Goal: Task Accomplishment & Management: Manage account settings

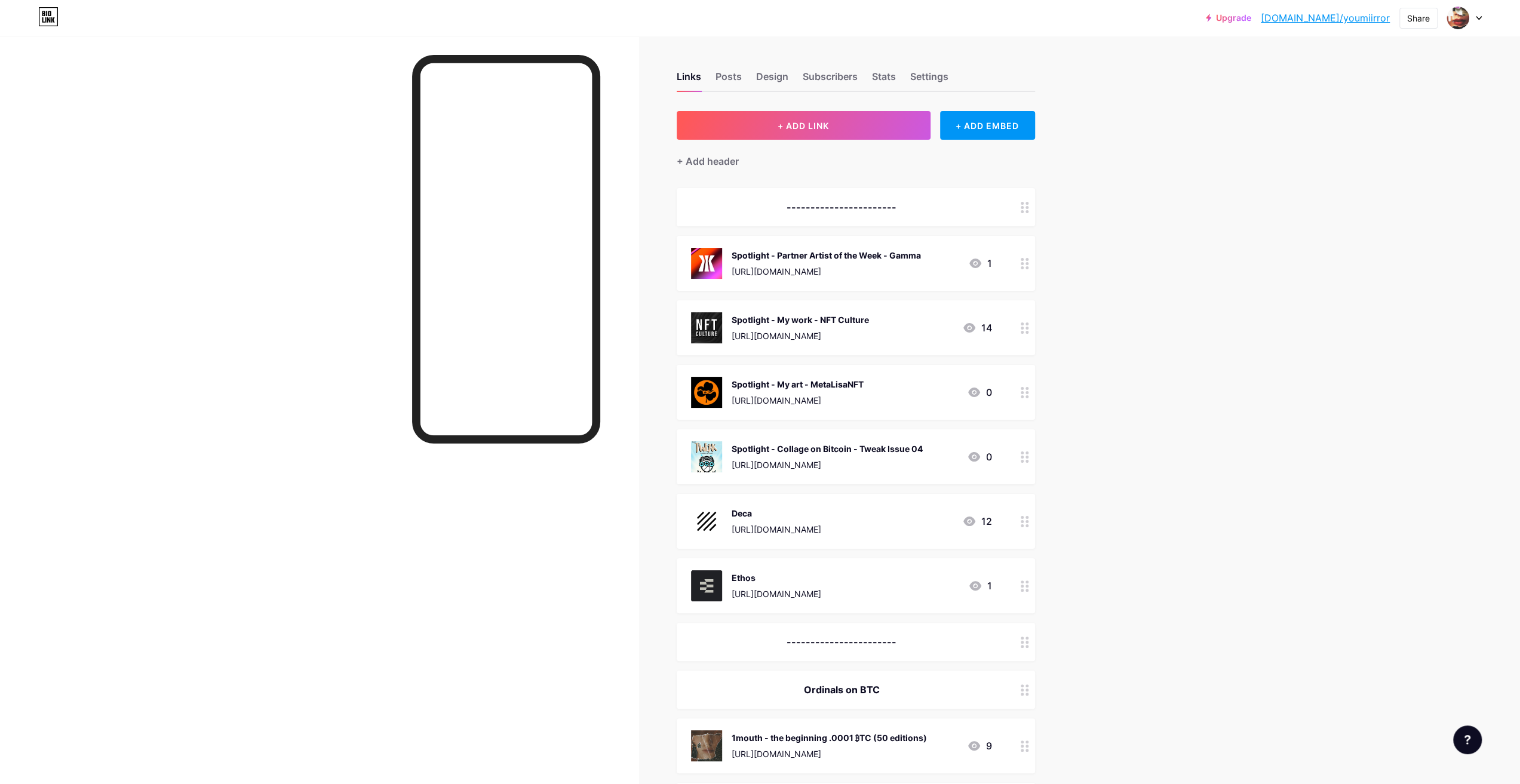
click at [870, 206] on div "-----------------------" at bounding box center [842, 206] width 301 height 14
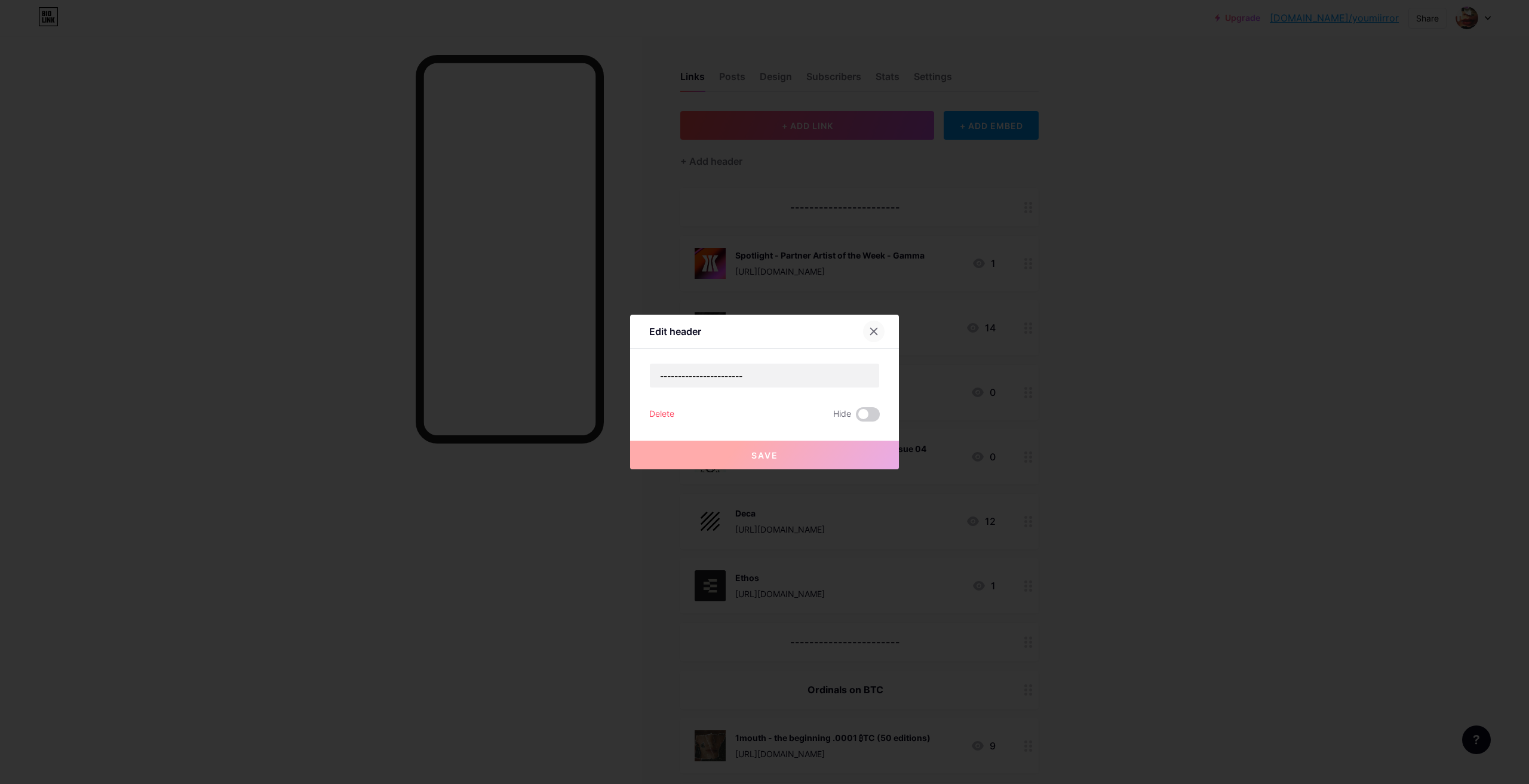
click at [871, 334] on icon at bounding box center [874, 332] width 7 height 7
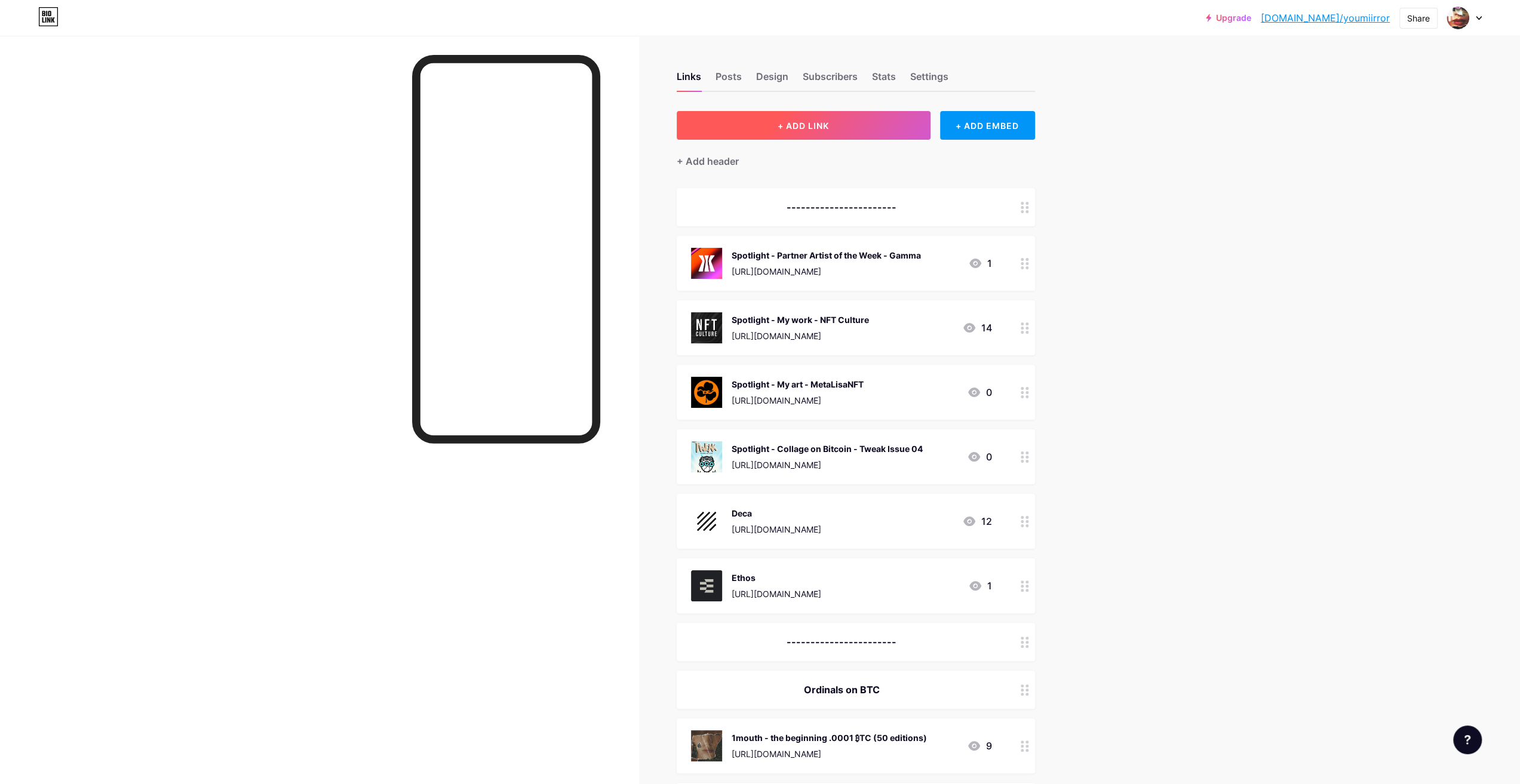
click at [767, 124] on button "+ ADD LINK" at bounding box center [804, 125] width 253 height 28
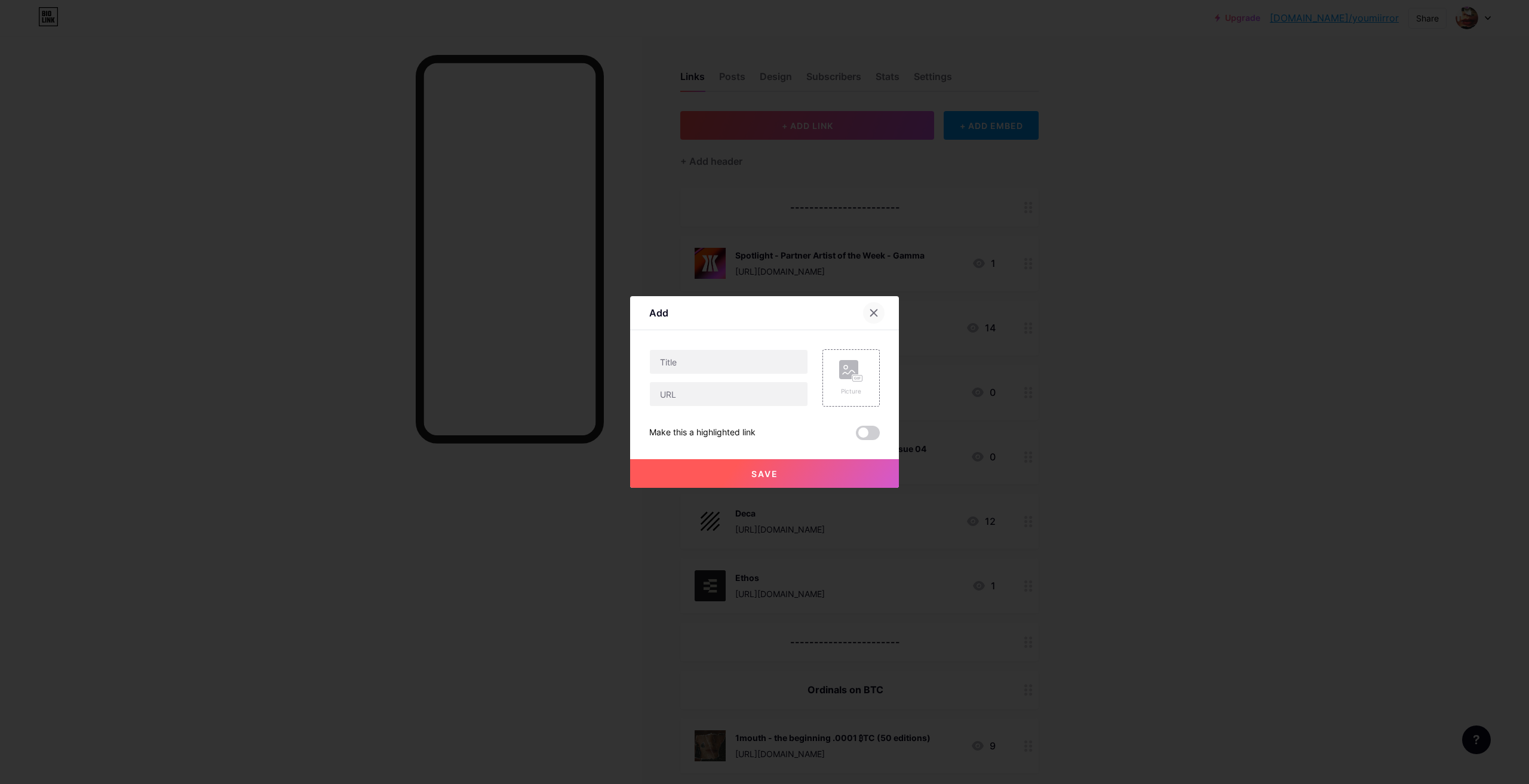
click at [872, 314] on icon at bounding box center [874, 312] width 10 height 10
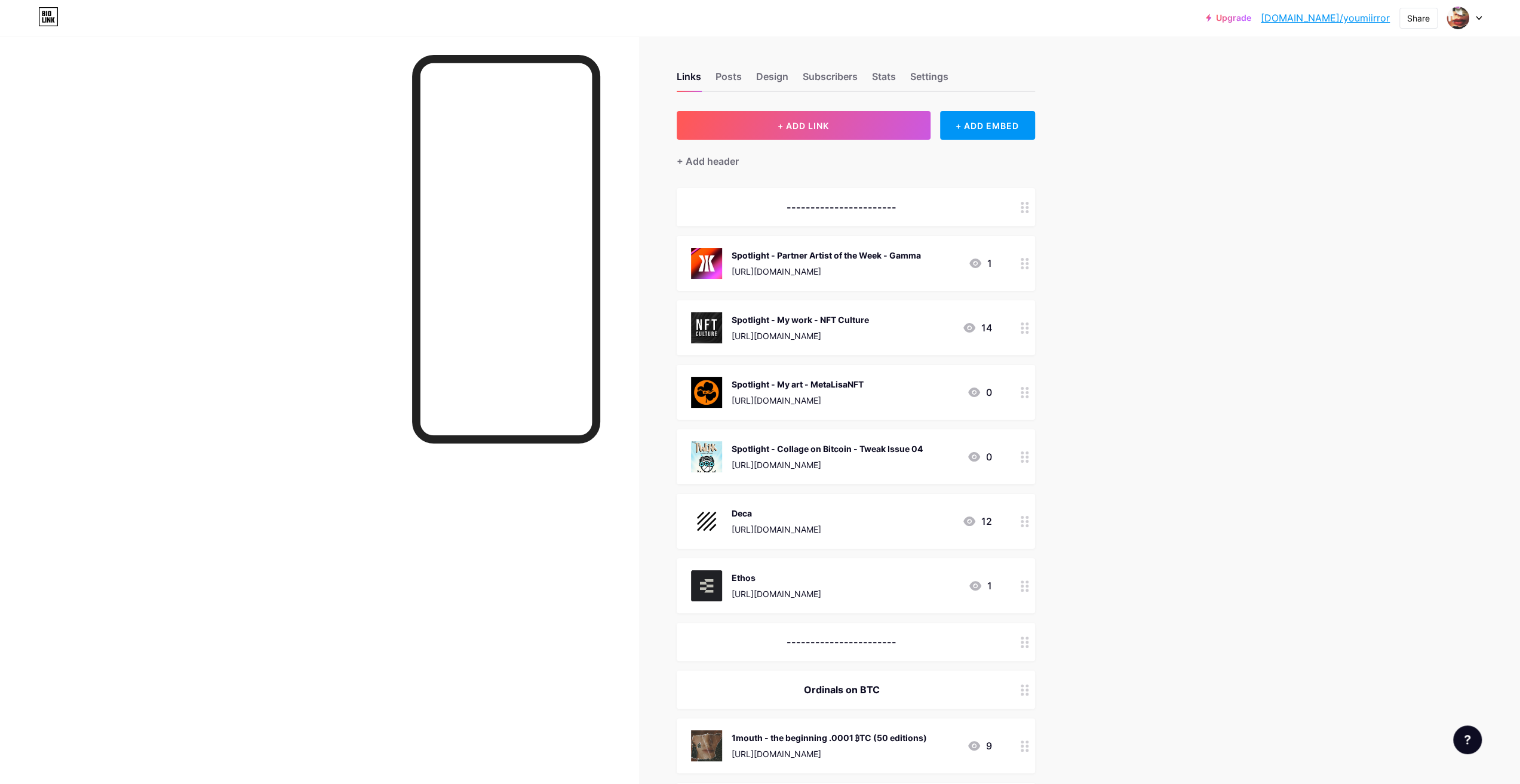
click at [733, 153] on div "+ Add header" at bounding box center [856, 154] width 359 height 29
click at [722, 160] on div "+ Add header" at bounding box center [707, 161] width 62 height 14
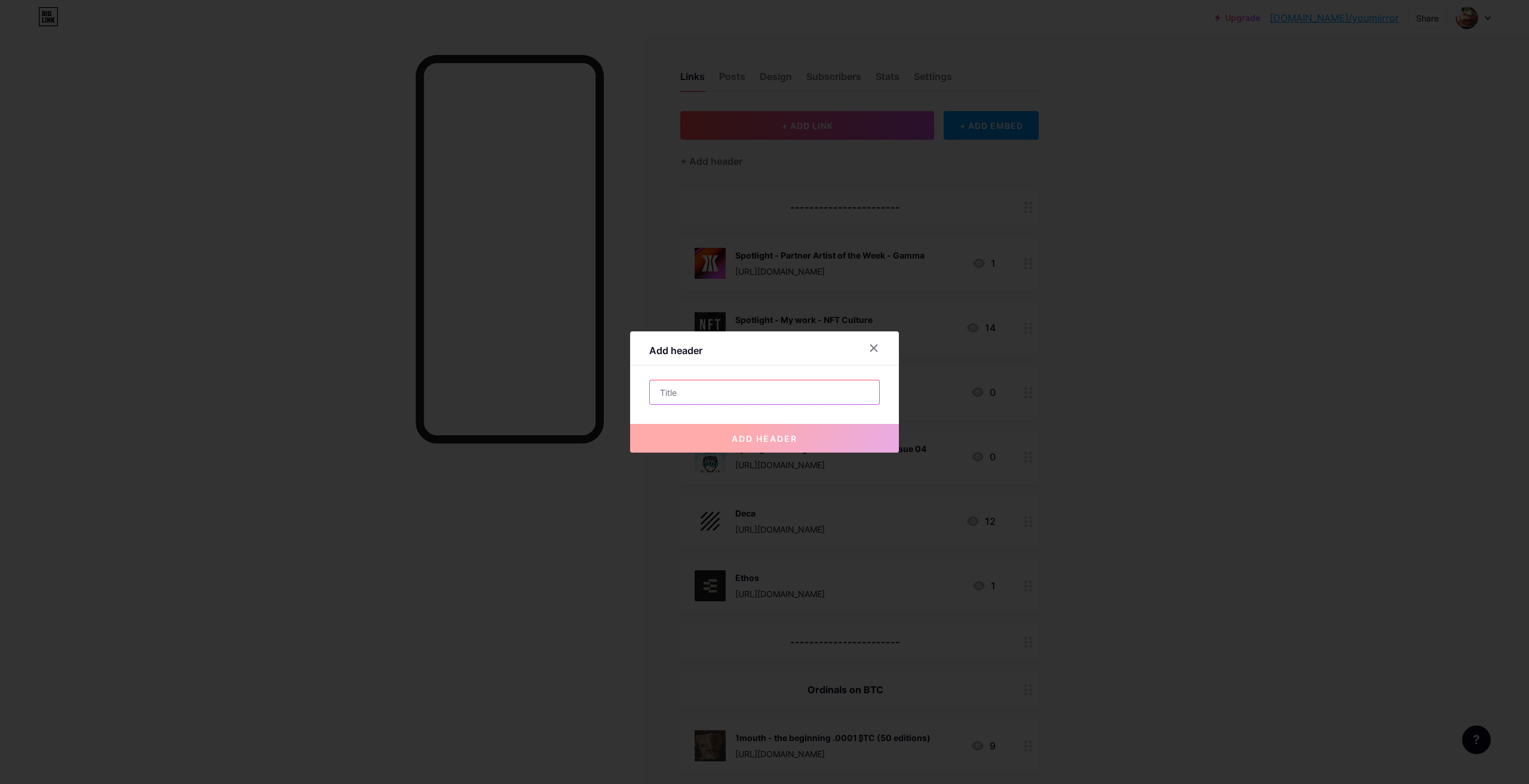
click at [713, 391] on input "text" at bounding box center [765, 392] width 230 height 24
click at [710, 389] on input "Articles and spotlights" at bounding box center [765, 392] width 230 height 24
click at [780, 395] on input "Articles and Spotlights" at bounding box center [765, 392] width 230 height 24
click at [695, 389] on input "Articles and Spotlights" at bounding box center [765, 392] width 230 height 24
click at [690, 392] on input "Articles and Spotlights" at bounding box center [765, 392] width 230 height 24
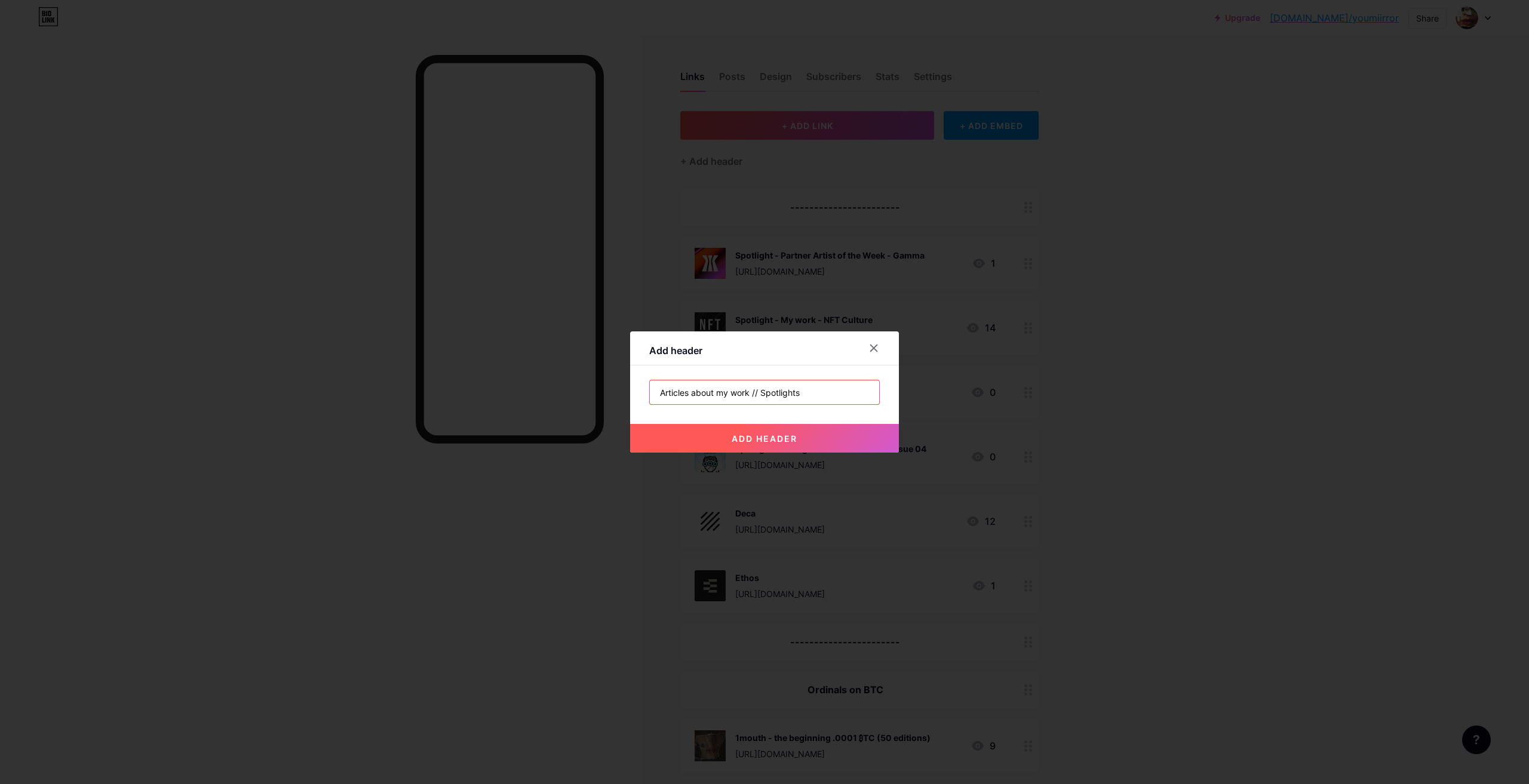
type input "Articles about my work // Spotlights"
click at [745, 428] on button "add header" at bounding box center [764, 438] width 269 height 28
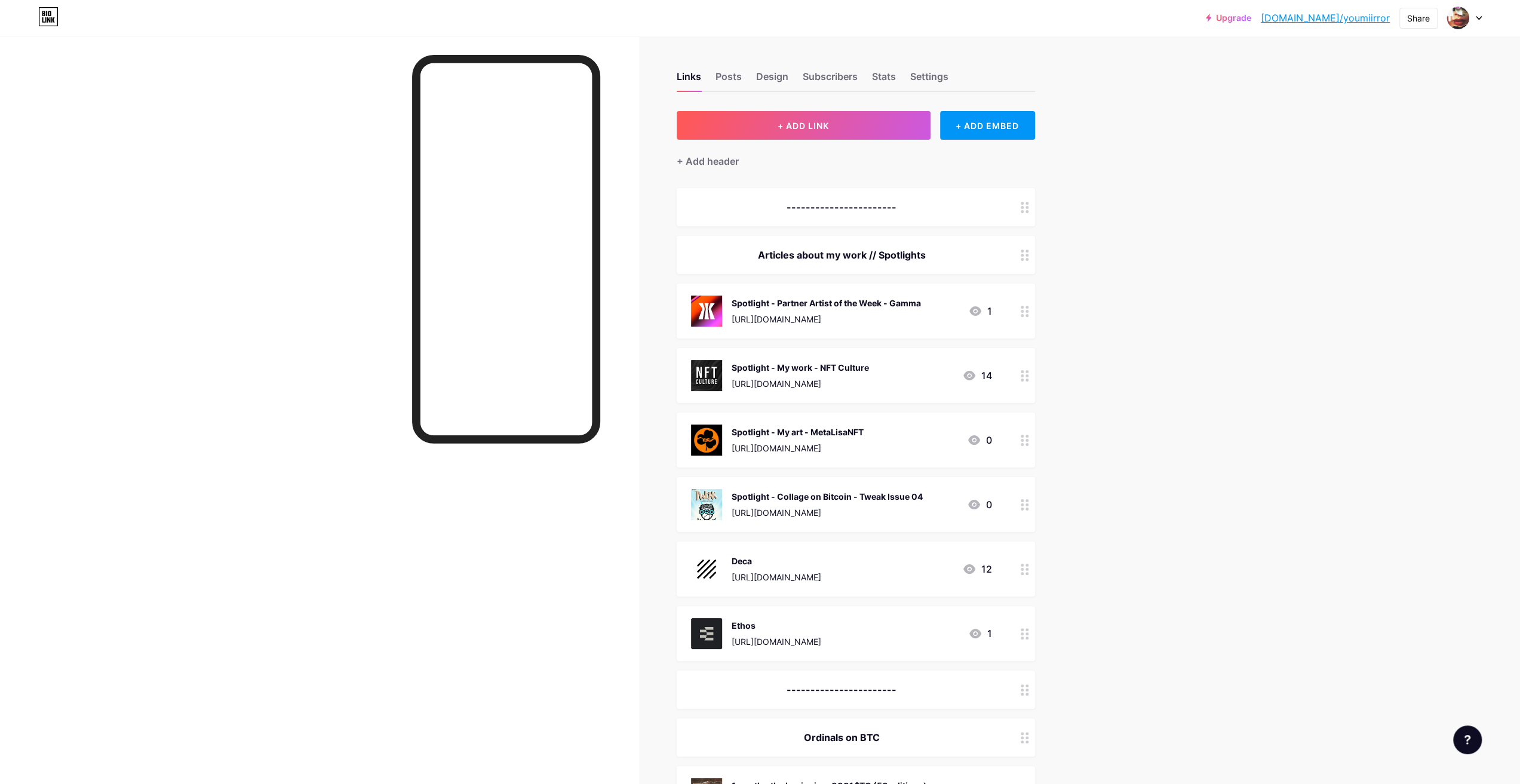
click at [936, 208] on div "-----------------------" at bounding box center [842, 206] width 301 height 14
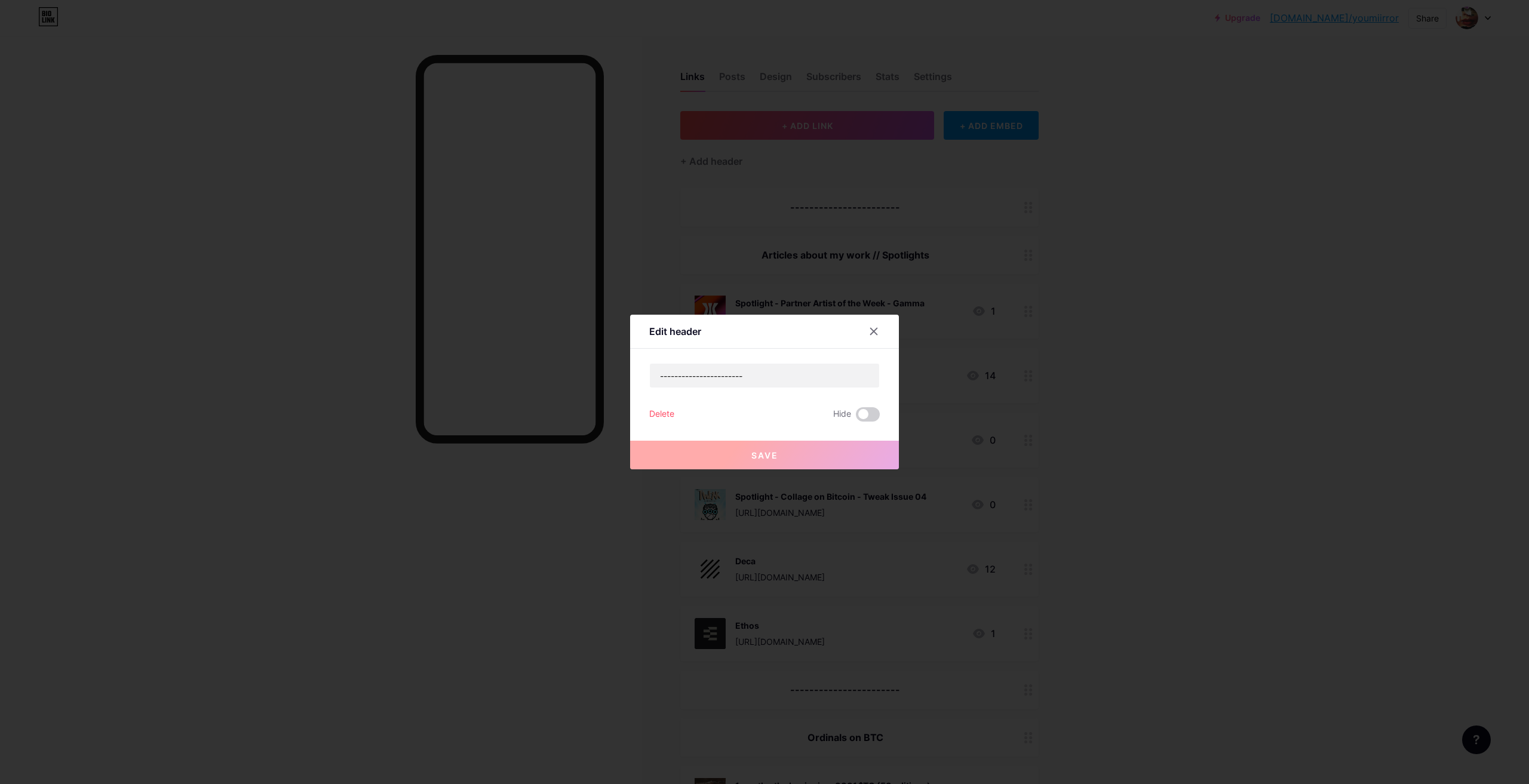
click at [663, 417] on div "Delete" at bounding box center [662, 414] width 25 height 14
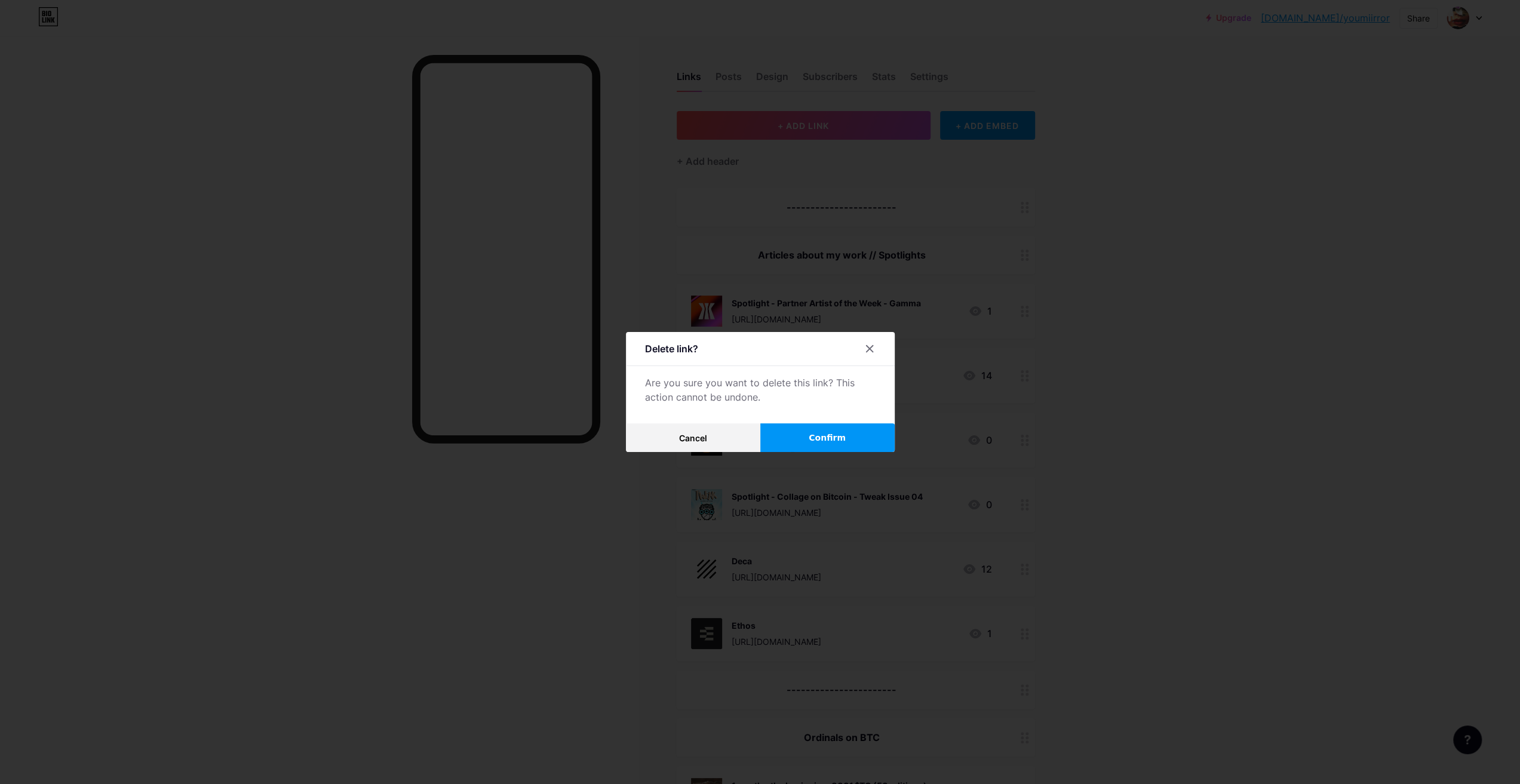
click at [827, 438] on span "Confirm" at bounding box center [827, 437] width 37 height 13
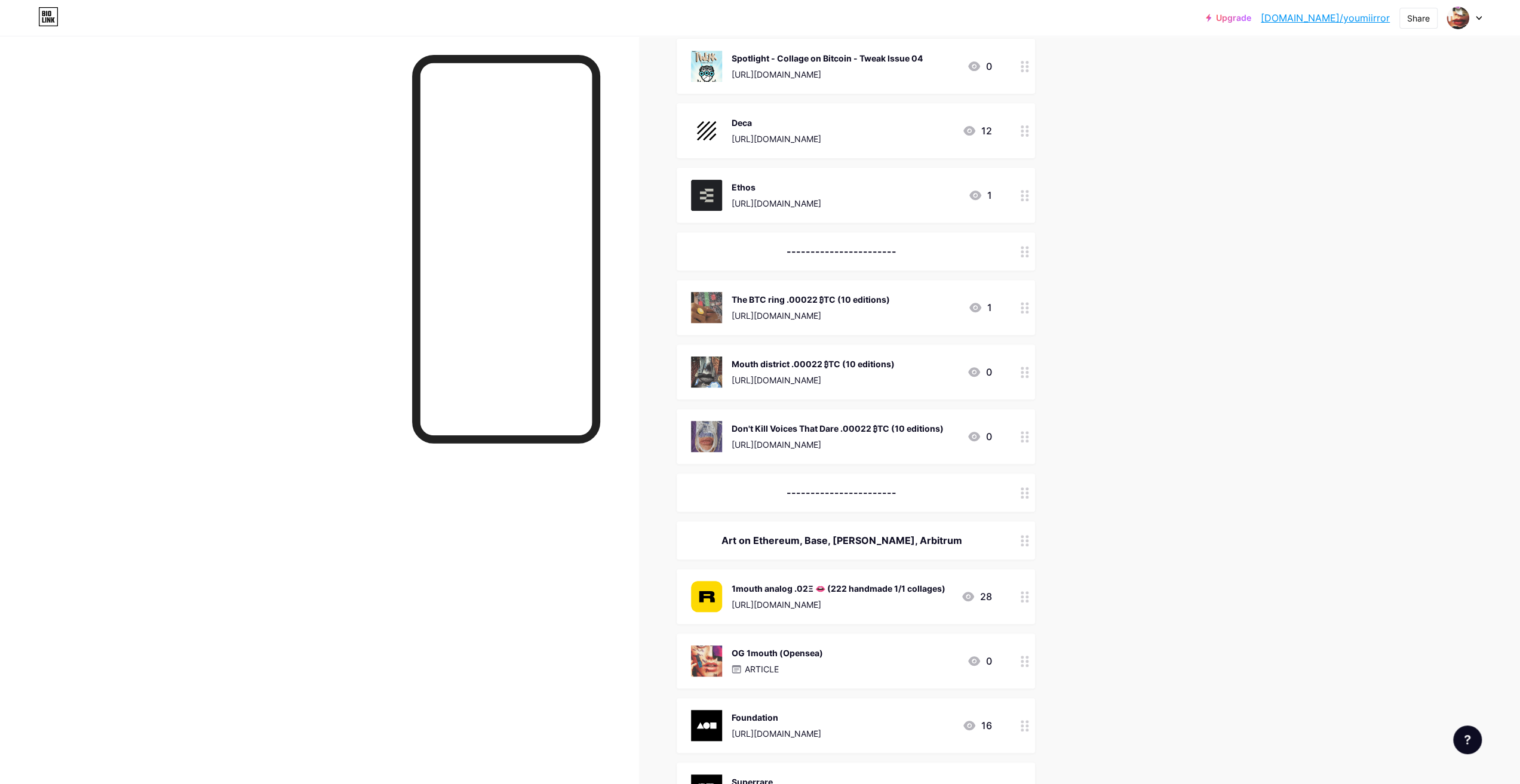
scroll to position [537, 0]
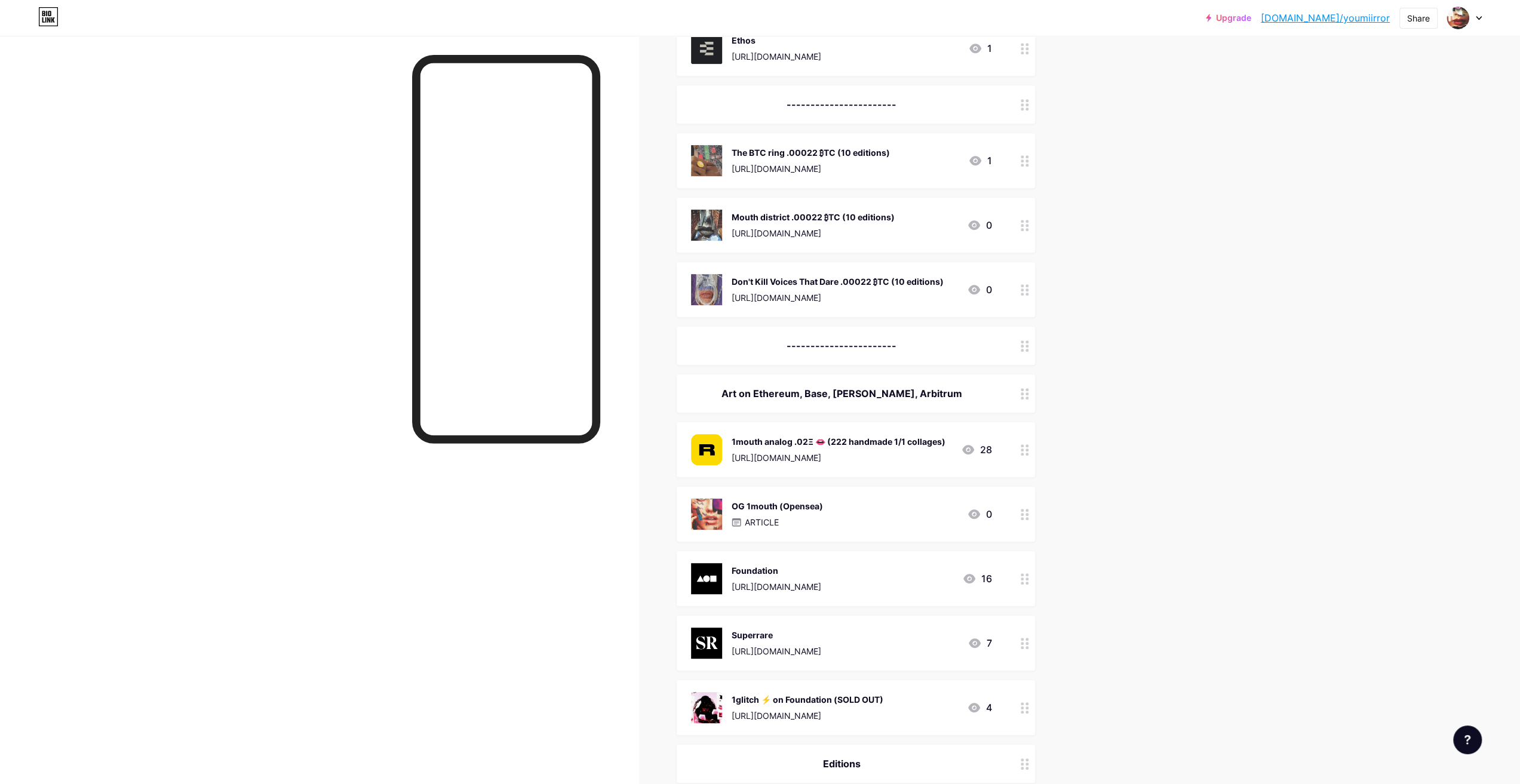
click at [885, 160] on div "The BTC ring .00022 ₿TC (10 editions) [URL][DOMAIN_NAME]" at bounding box center [810, 161] width 158 height 31
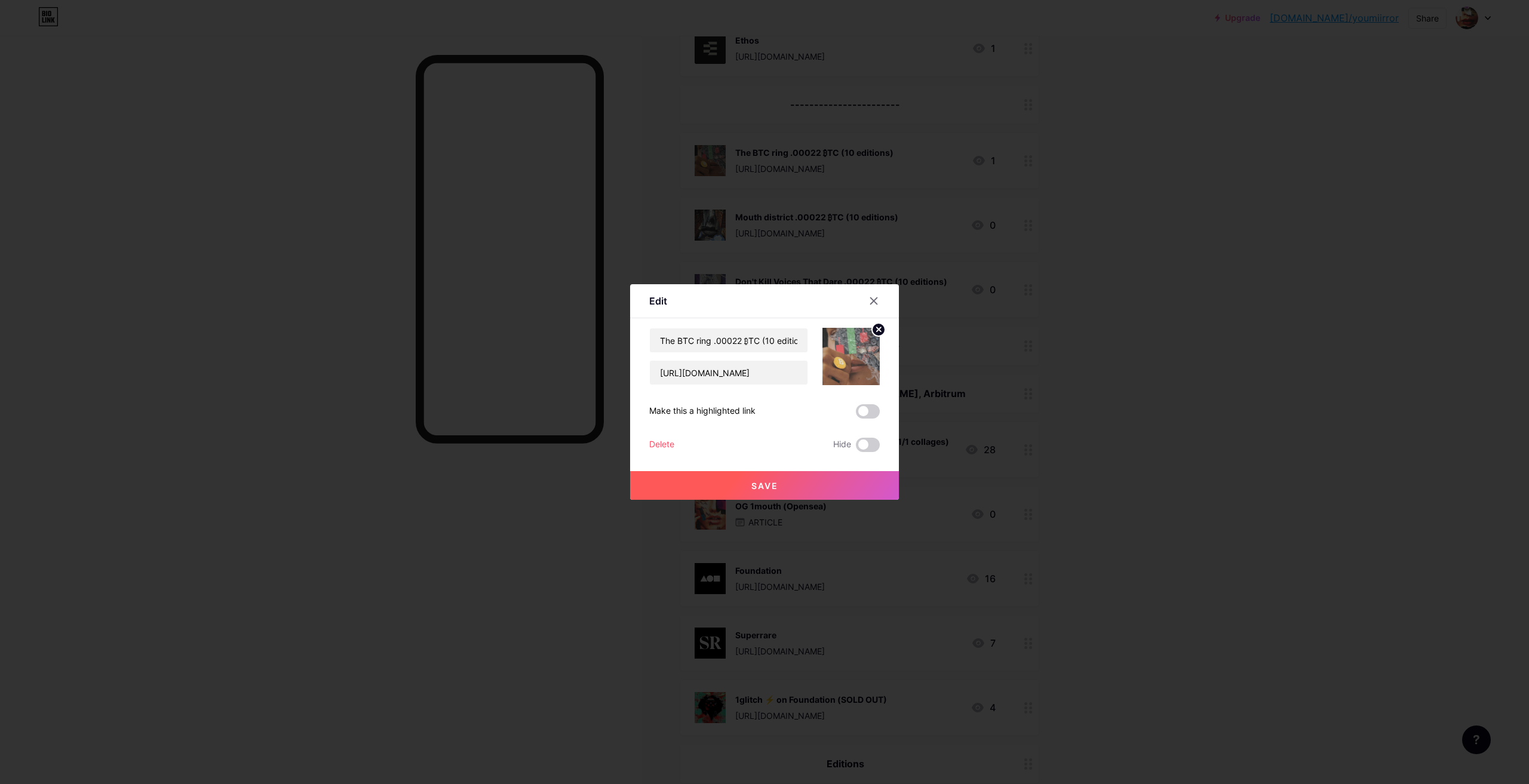
drag, startPoint x: 872, startPoint y: 303, endPoint x: 959, endPoint y: 207, distance: 129.6
click at [872, 303] on icon at bounding box center [874, 301] width 7 height 7
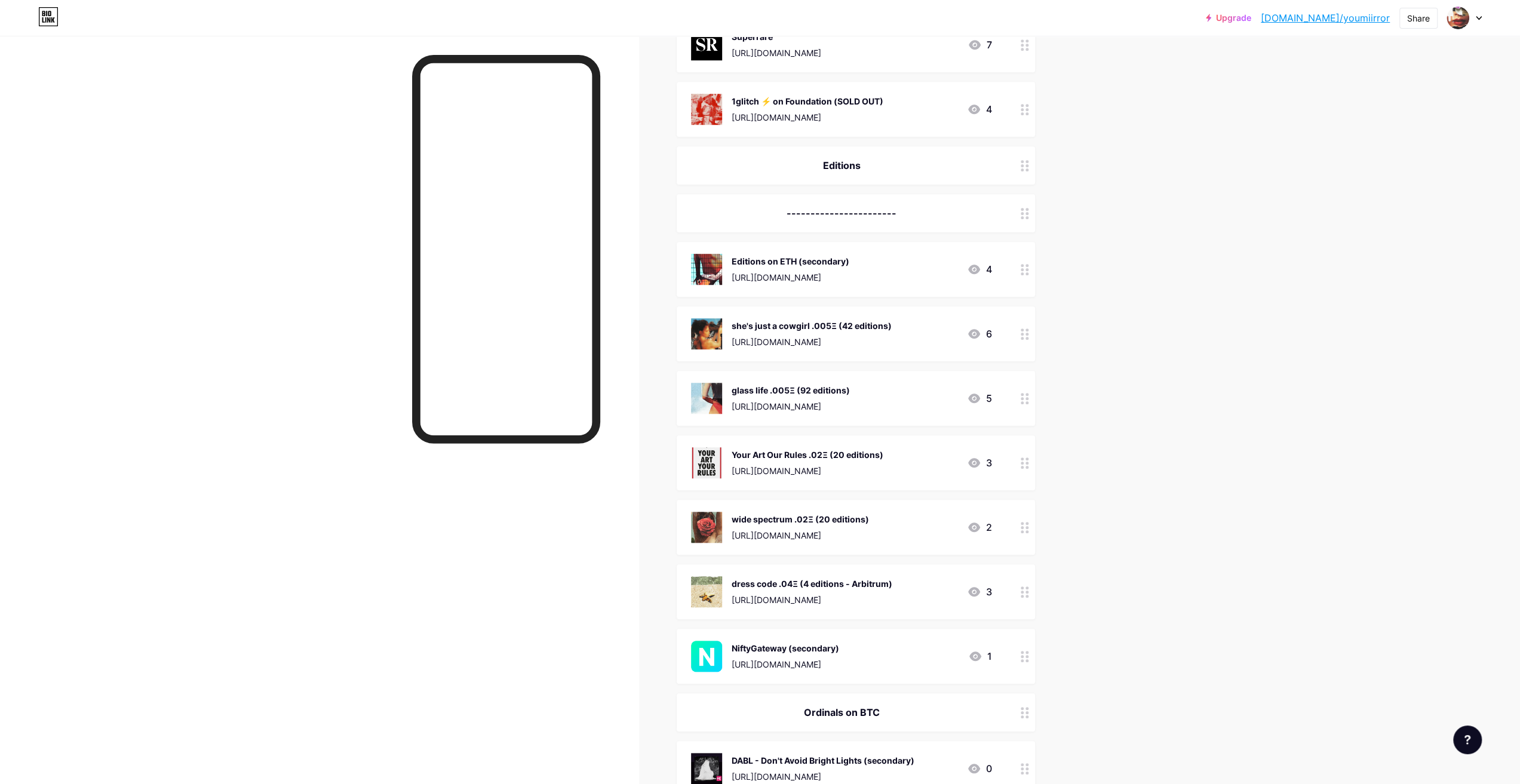
scroll to position [896, 0]
